Goal: Task Accomplishment & Management: Manage account settings

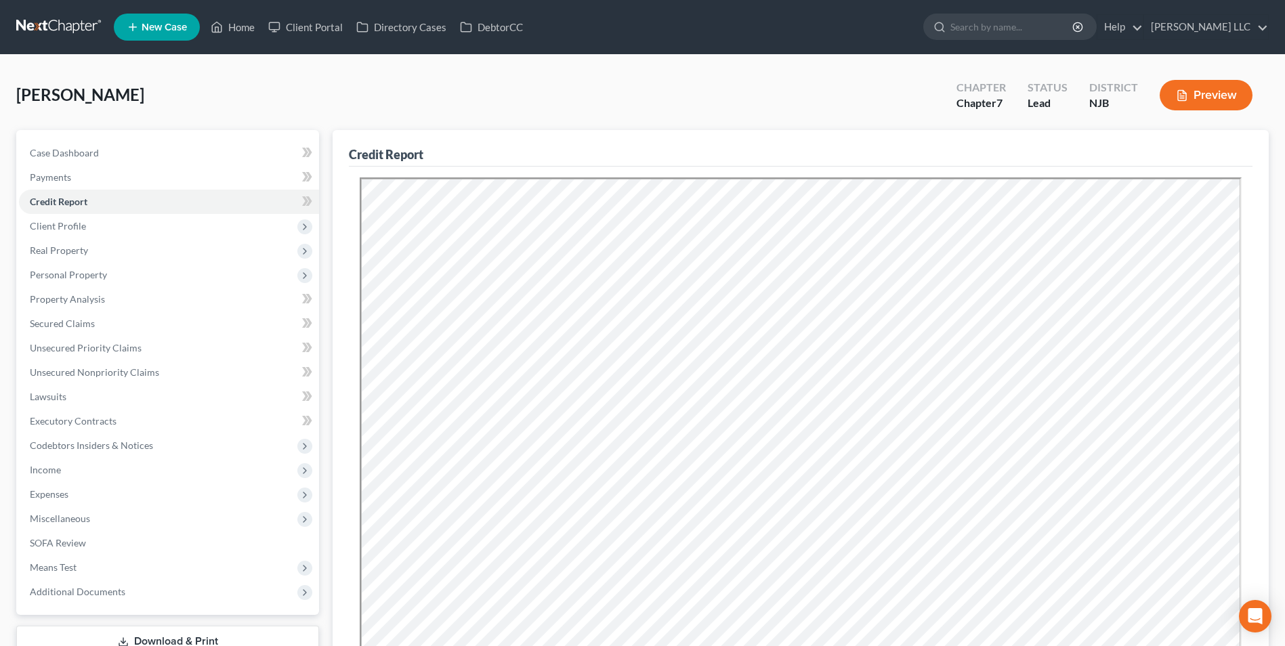
click at [62, 28] on link at bounding box center [59, 27] width 87 height 24
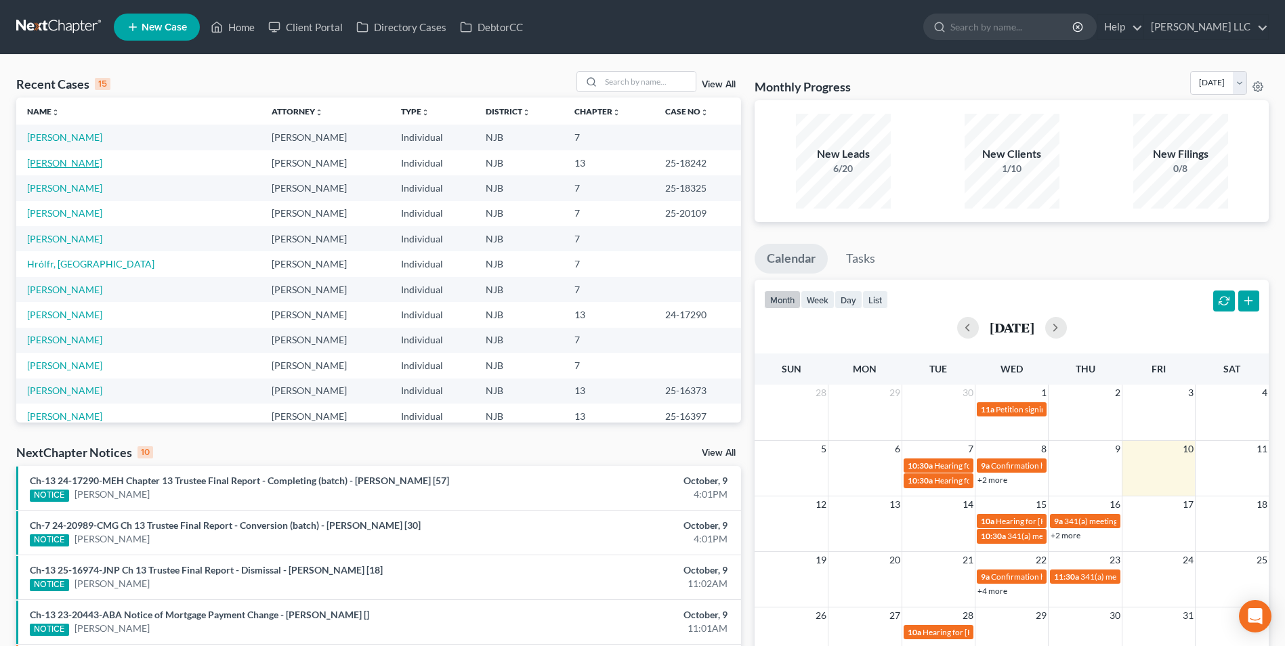
click at [58, 161] on link "[PERSON_NAME]" at bounding box center [64, 163] width 75 height 12
select select "4"
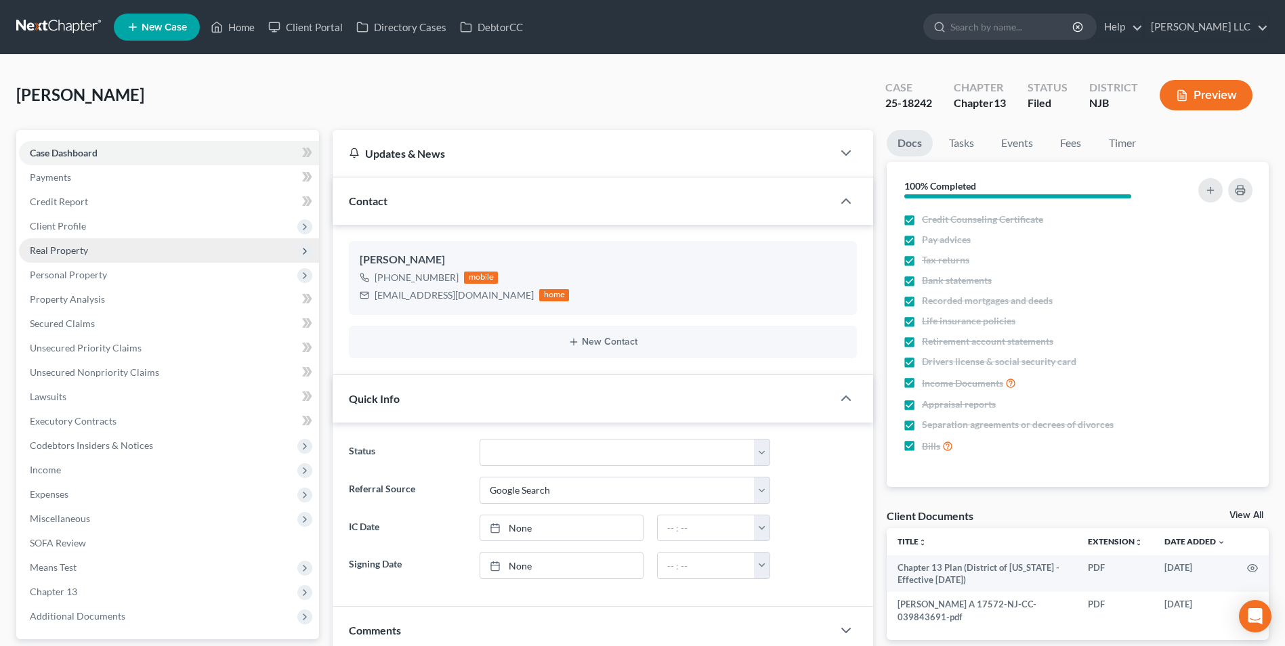
scroll to position [68, 0]
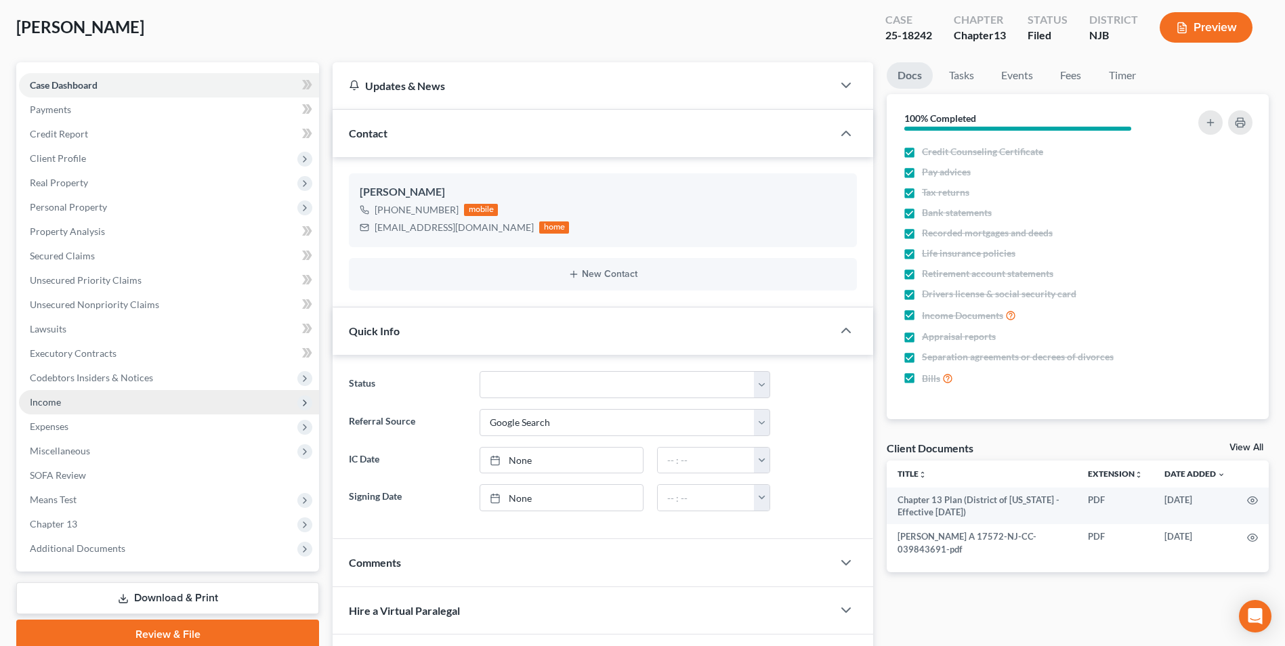
click at [71, 399] on span "Income" at bounding box center [169, 402] width 300 height 24
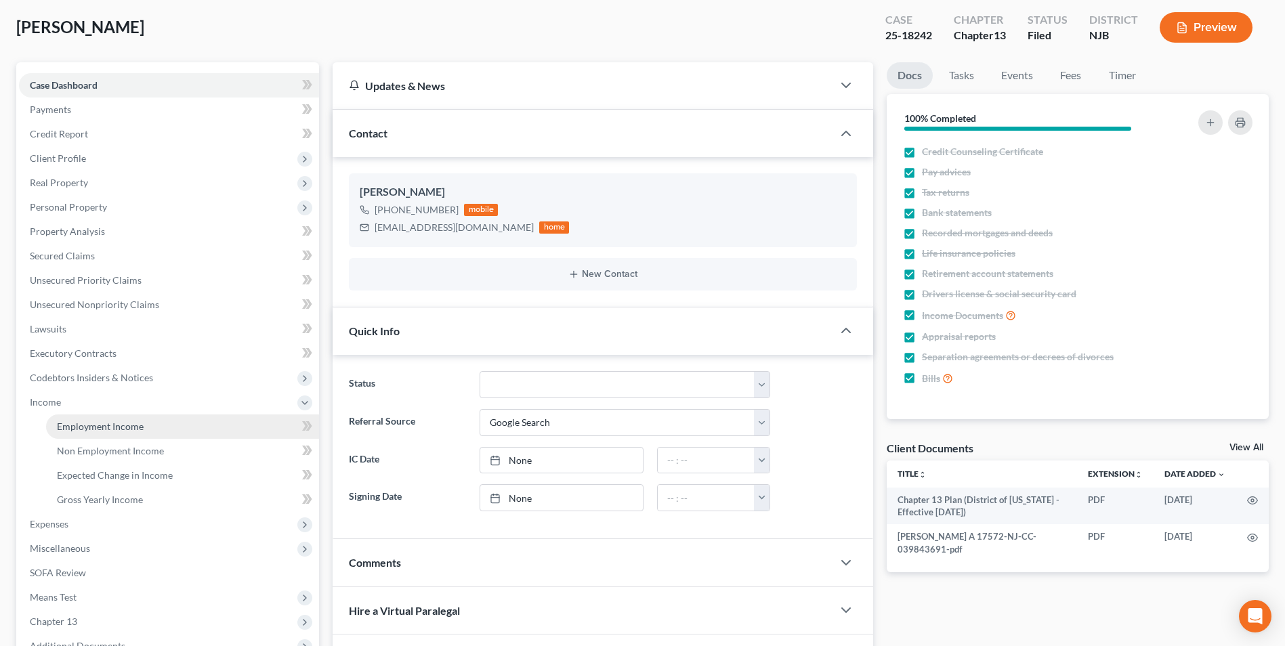
click at [97, 434] on link "Employment Income" at bounding box center [182, 427] width 273 height 24
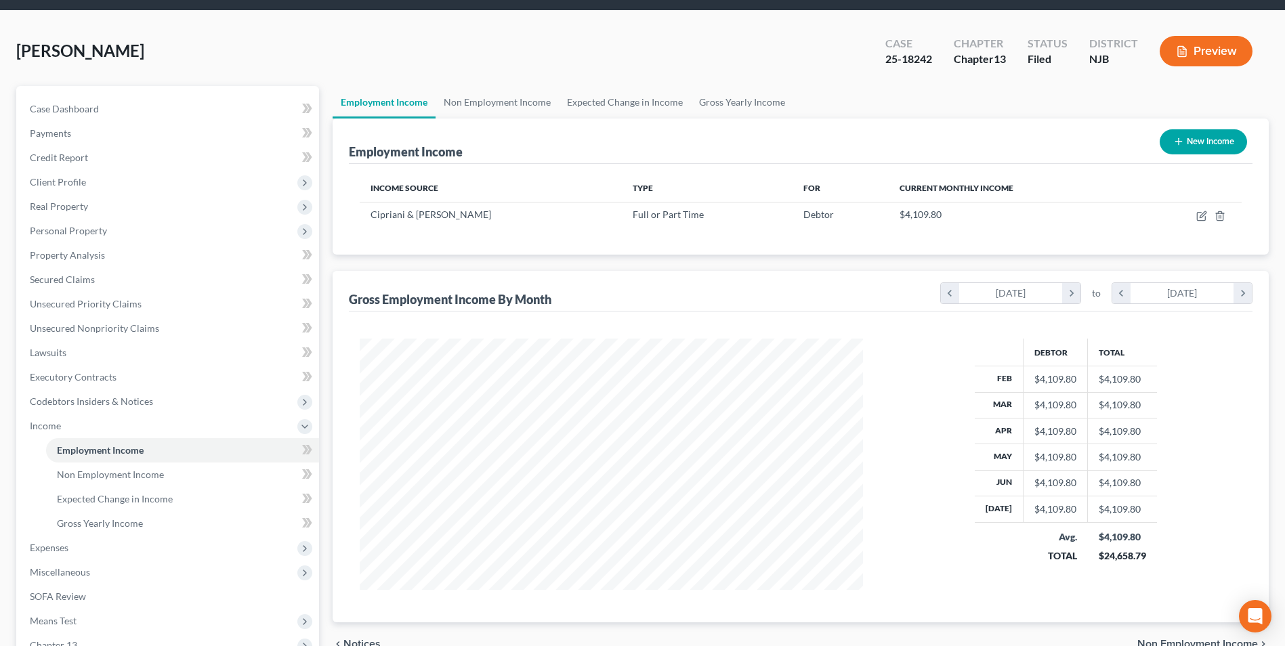
scroll to position [68, 0]
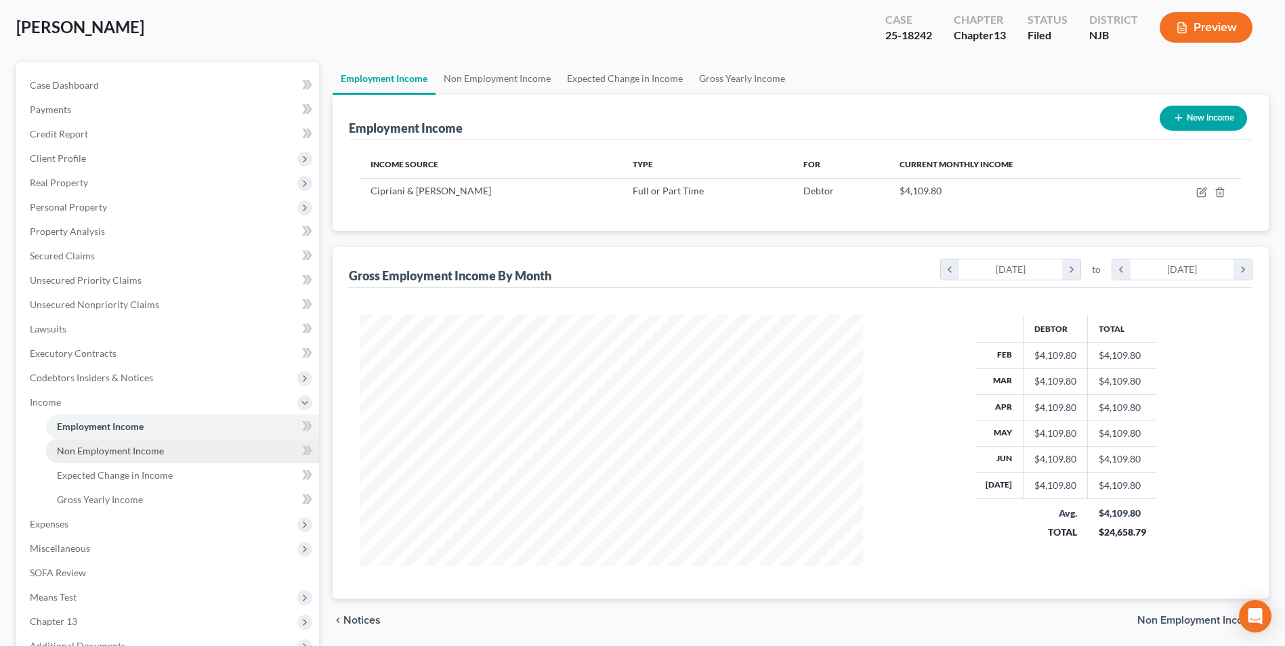
click at [119, 453] on span "Non Employment Income" at bounding box center [110, 451] width 107 height 12
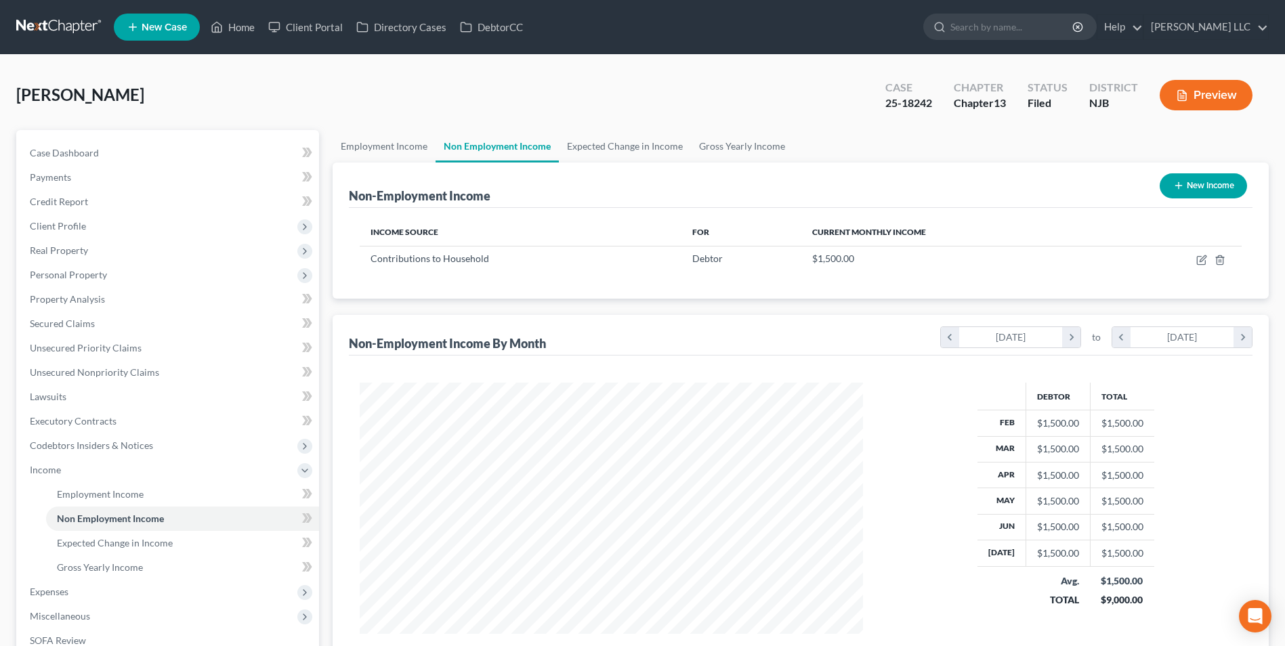
scroll to position [251, 530]
drag, startPoint x: 882, startPoint y: 100, endPoint x: 932, endPoint y: 106, distance: 50.5
click at [932, 106] on div "Case 25-18242" at bounding box center [909, 97] width 68 height 40
copy div "25-18242"
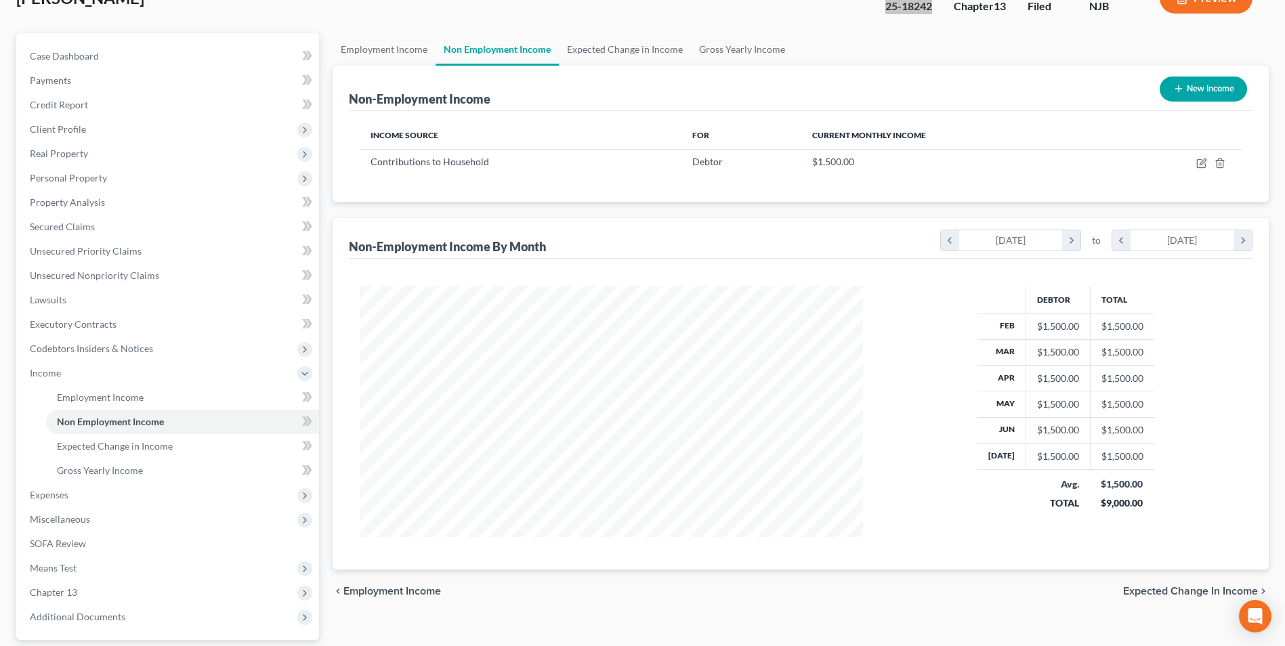
scroll to position [0, 0]
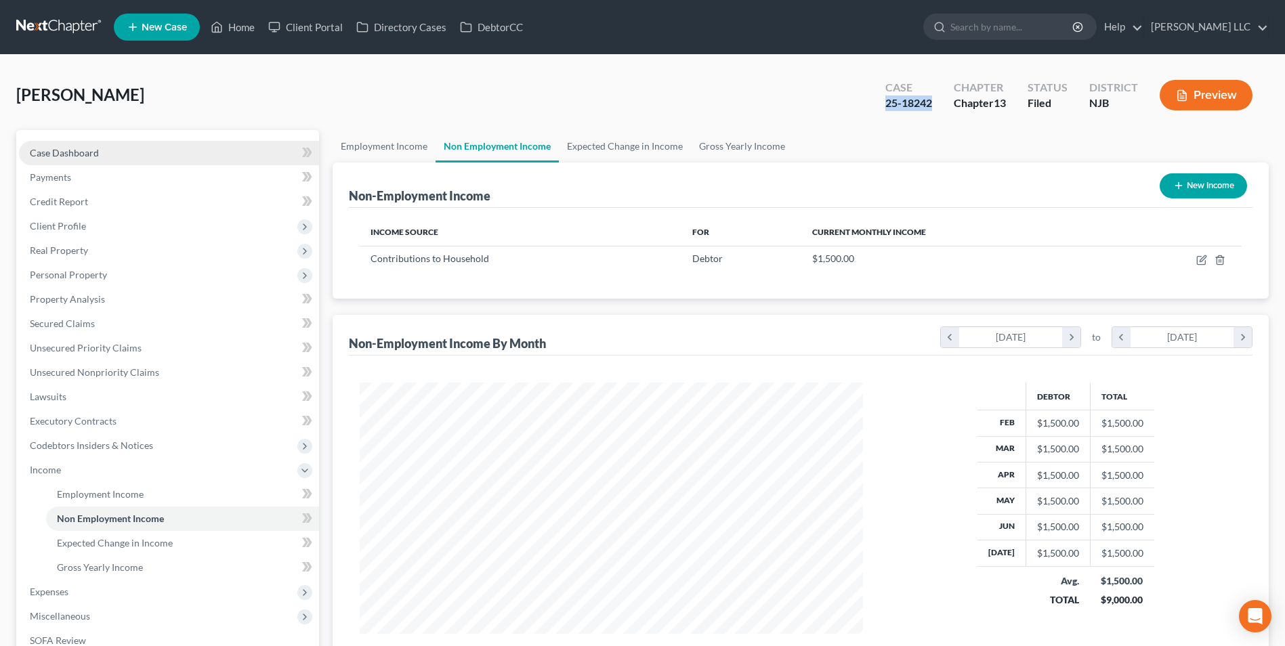
click at [70, 152] on span "Case Dashboard" at bounding box center [64, 153] width 69 height 12
select select "4"
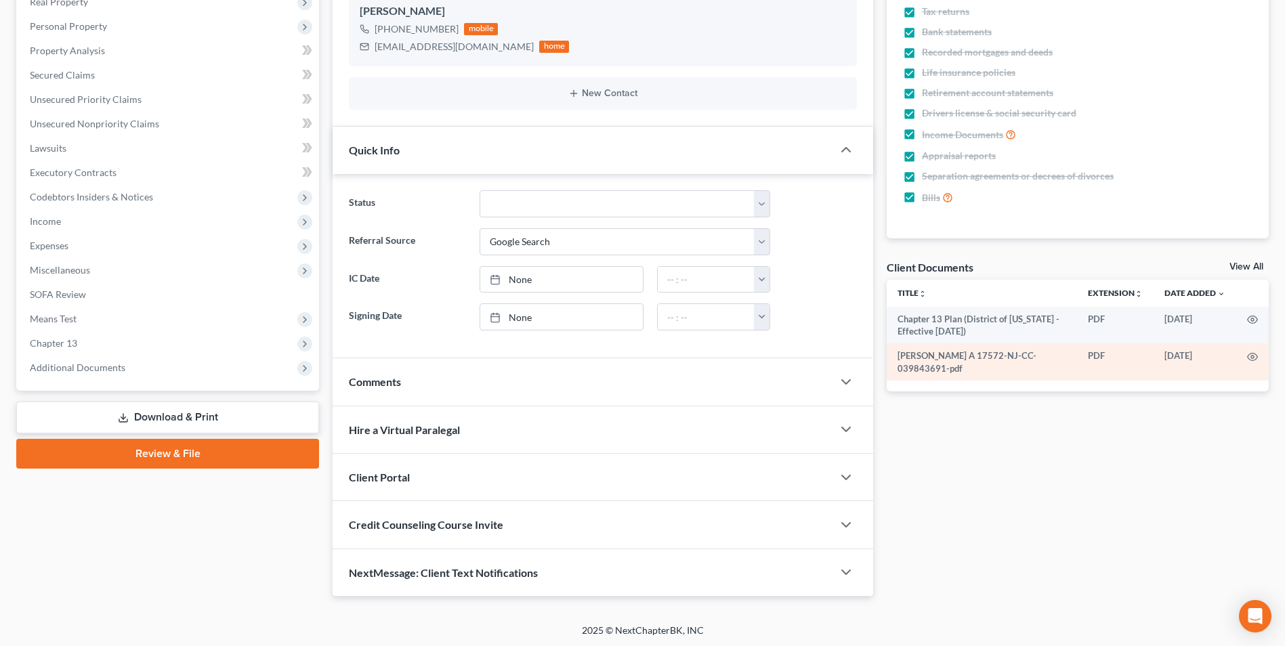
scroll to position [251, 0]
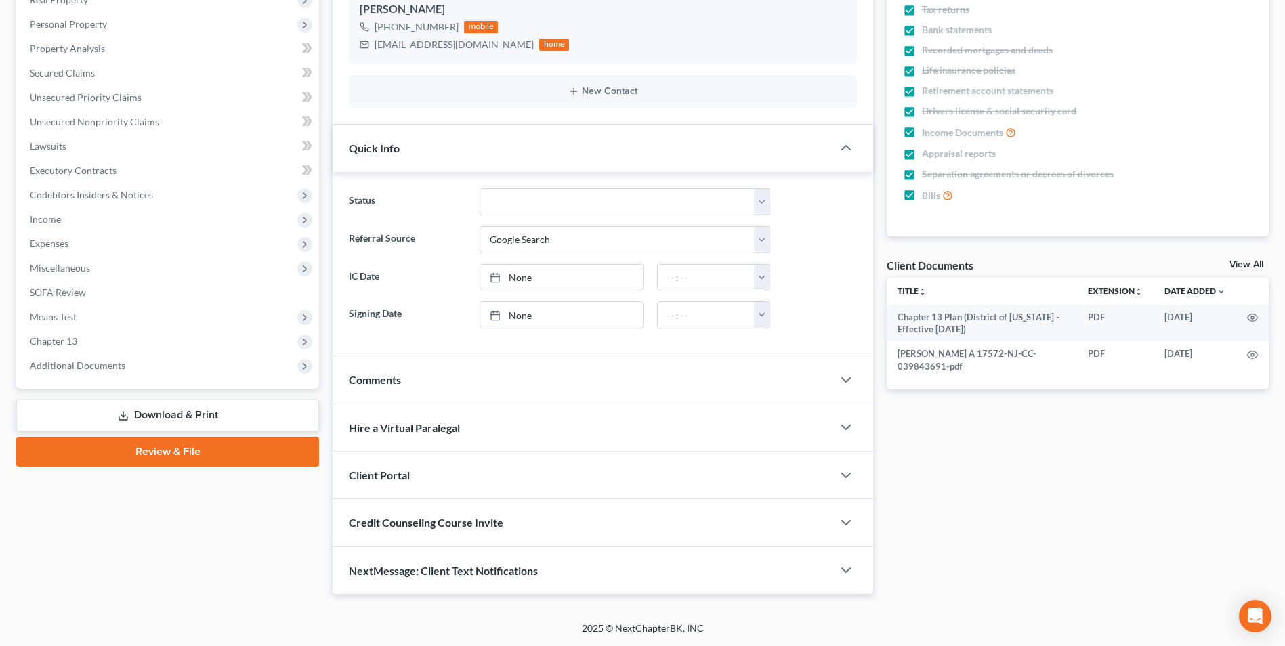
click at [1242, 265] on link "View All" at bounding box center [1247, 264] width 34 height 9
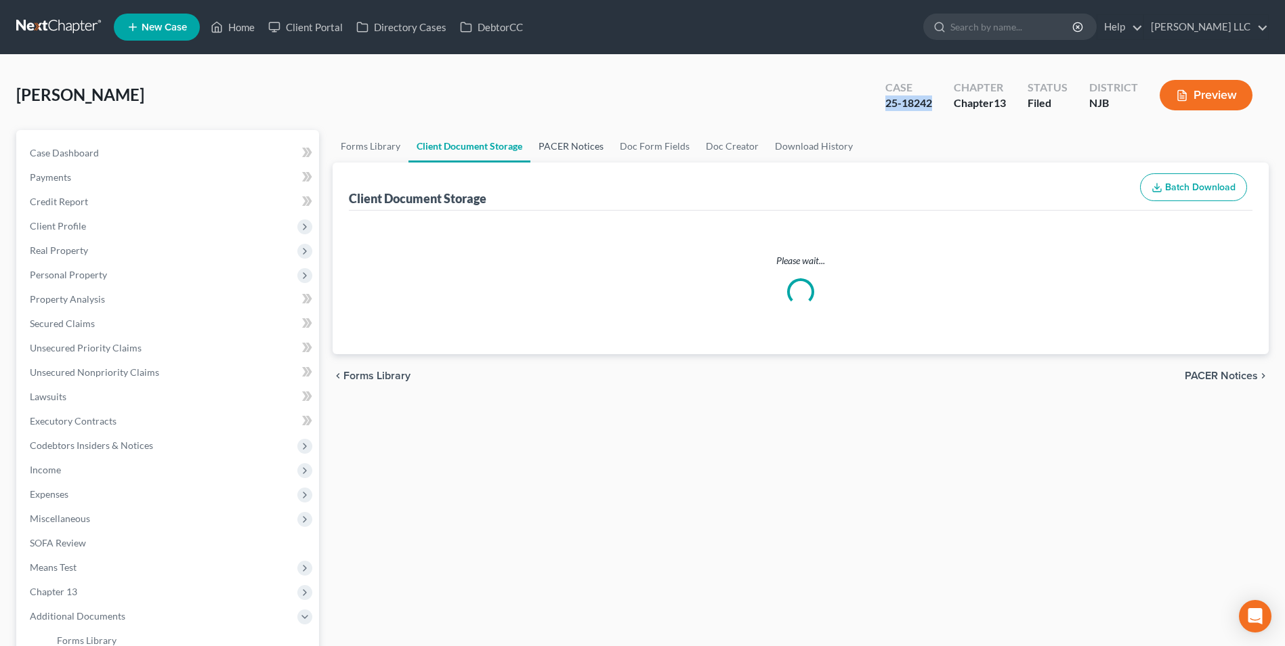
select select "9"
select select "19"
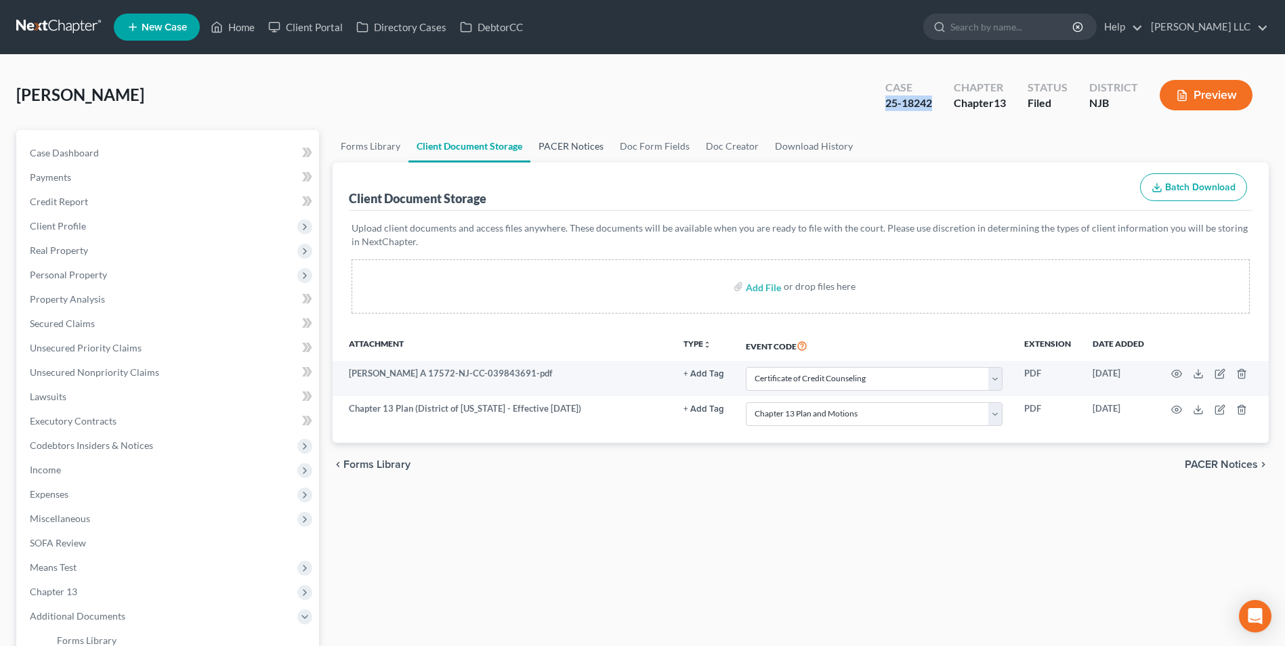
click at [576, 146] on link "PACER Notices" at bounding box center [571, 146] width 81 height 33
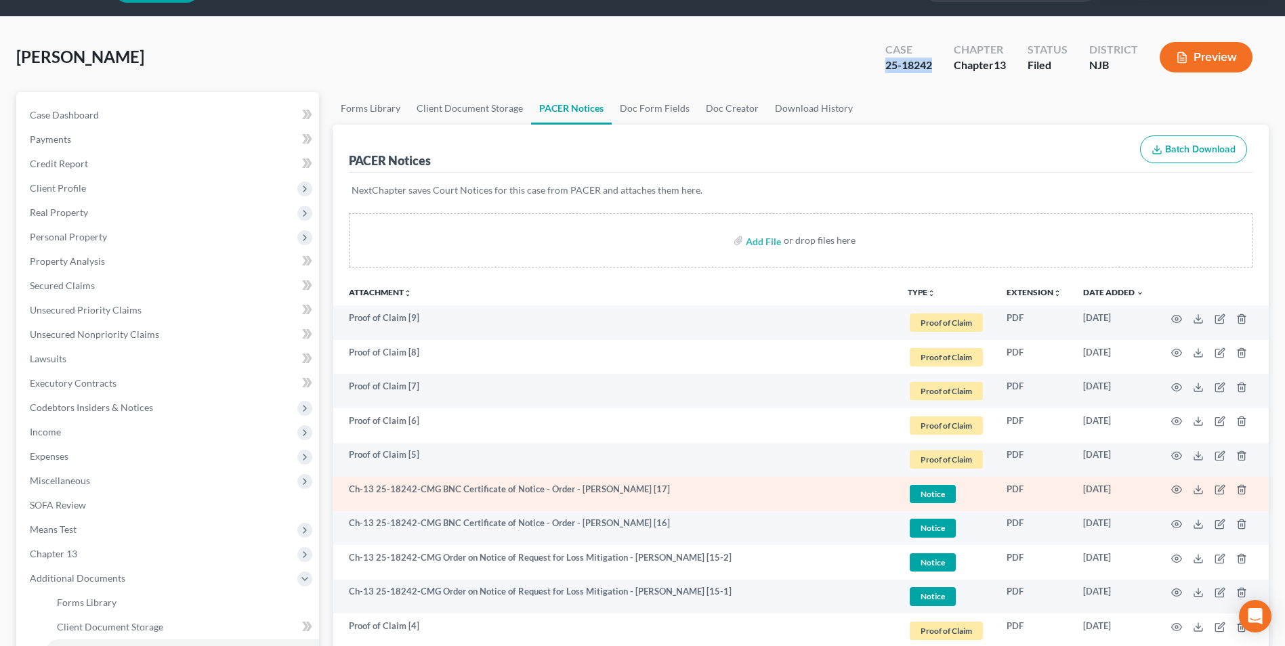
scroll to position [68, 0]
